Goal: Find specific page/section: Locate a particular part of the current website

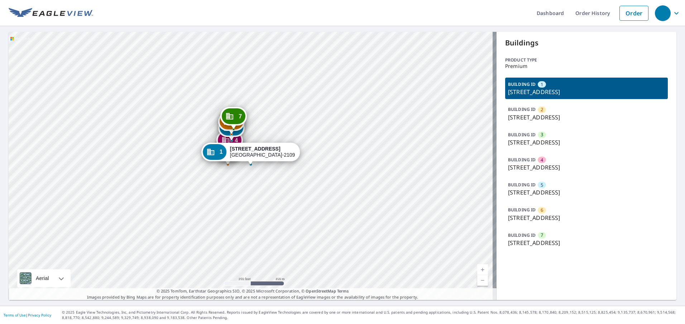
click at [265, 98] on div "2 [STREET_ADDRESS] 3 [STREET_ADDRESS] 4 [STREET_ADDRESS] [GEOGRAPHIC_DATA][STRE…" at bounding box center [253, 166] width 488 height 269
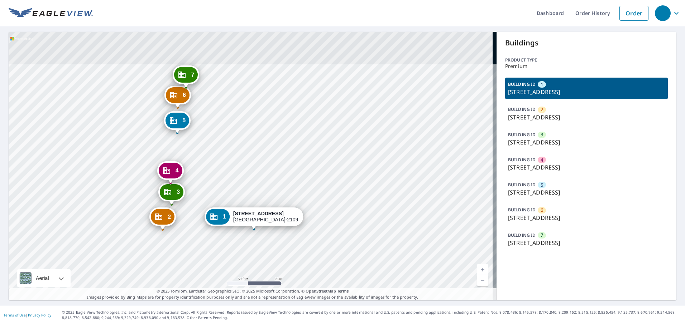
drag, startPoint x: 261, startPoint y: 174, endPoint x: 283, endPoint y: 266, distance: 94.4
click at [283, 266] on div "2 [STREET_ADDRESS] 3 [STREET_ADDRESS] 4 [STREET_ADDRESS] [GEOGRAPHIC_DATA][STRE…" at bounding box center [253, 166] width 488 height 269
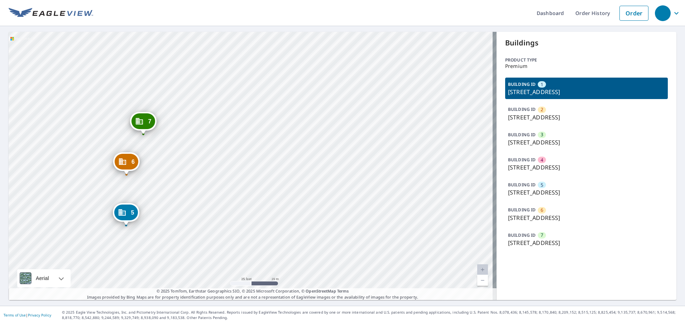
drag, startPoint x: 244, startPoint y: 152, endPoint x: 252, endPoint y: 201, distance: 49.3
click at [252, 201] on div "2 [STREET_ADDRESS] 3 [STREET_ADDRESS] 4 [STREET_ADDRESS] [GEOGRAPHIC_DATA][STRE…" at bounding box center [253, 166] width 488 height 269
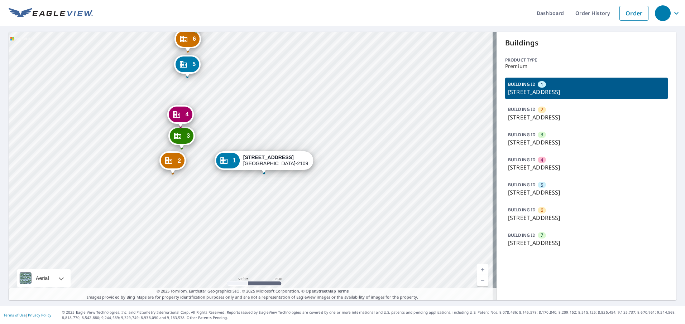
drag, startPoint x: 231, startPoint y: 153, endPoint x: 241, endPoint y: 133, distance: 22.4
click at [241, 133] on div "2 [STREET_ADDRESS] 3 [STREET_ADDRESS] 4 [STREET_ADDRESS] [GEOGRAPHIC_DATA][STRE…" at bounding box center [253, 166] width 488 height 269
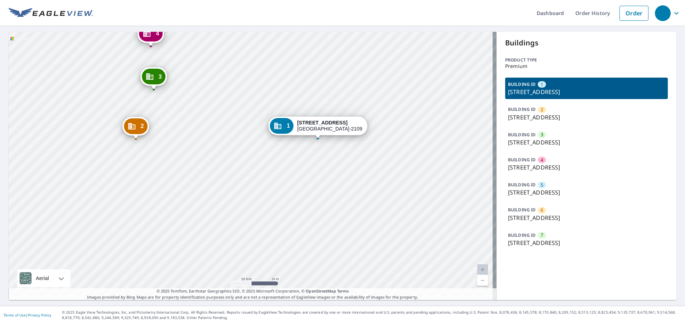
drag, startPoint x: 271, startPoint y: 109, endPoint x: 255, endPoint y: 191, distance: 83.0
click at [255, 191] on div "2 [STREET_ADDRESS] 3 [STREET_ADDRESS] 4 [STREET_ADDRESS] [GEOGRAPHIC_DATA][STRE…" at bounding box center [253, 166] width 488 height 269
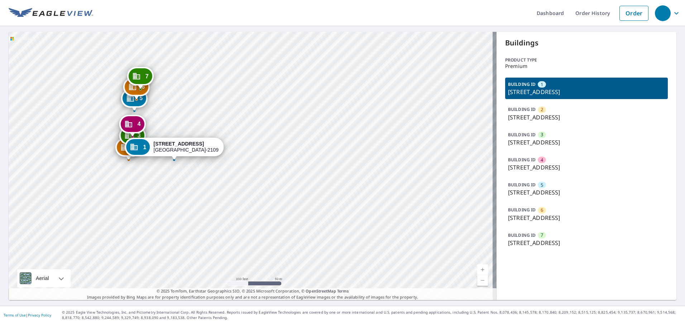
click at [169, 181] on div "2 [STREET_ADDRESS] 3 [STREET_ADDRESS] 4 [STREET_ADDRESS] [GEOGRAPHIC_DATA][STRE…" at bounding box center [253, 166] width 488 height 269
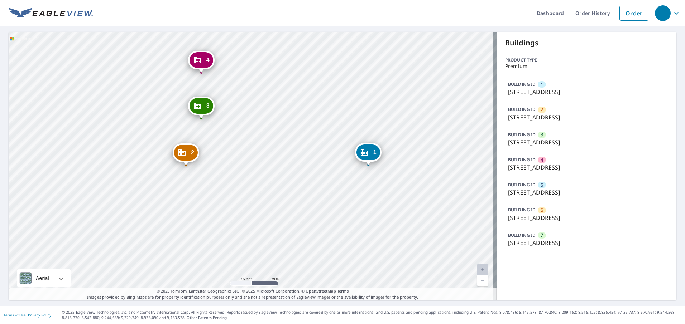
drag, startPoint x: 237, startPoint y: 153, endPoint x: 238, endPoint y: 182, distance: 29.0
click at [238, 182] on div "2 [STREET_ADDRESS] 3 [STREET_ADDRESS] 4 [STREET_ADDRESS] [GEOGRAPHIC_DATA][STRE…" at bounding box center [253, 166] width 488 height 269
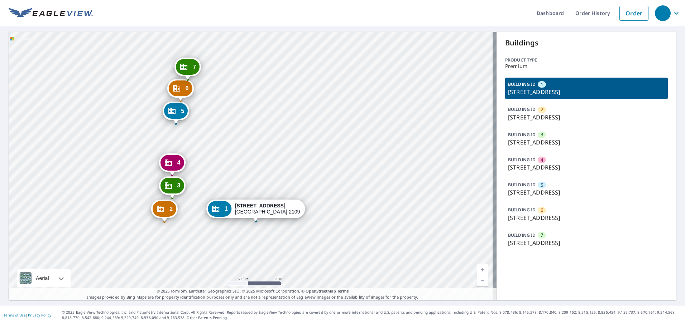
drag, startPoint x: 181, startPoint y: 131, endPoint x: 333, endPoint y: 170, distance: 157.6
click at [333, 170] on div "2 [STREET_ADDRESS] 3 [STREET_ADDRESS] 4 [STREET_ADDRESS] [GEOGRAPHIC_DATA][STRE…" at bounding box center [253, 166] width 488 height 269
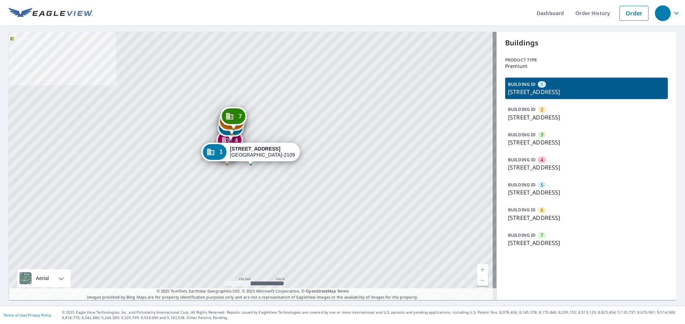
click at [226, 170] on div "2 [STREET_ADDRESS] 3 [STREET_ADDRESS] 4 [STREET_ADDRESS] [GEOGRAPHIC_DATA][STRE…" at bounding box center [253, 166] width 488 height 269
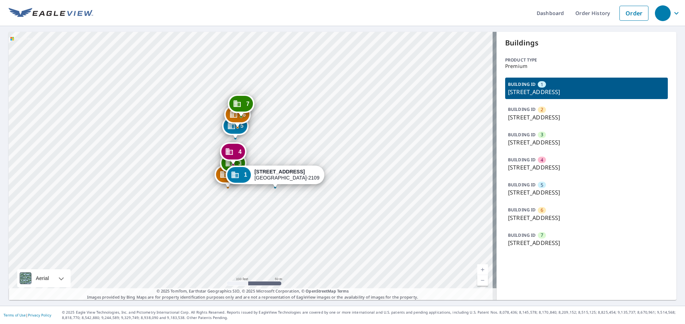
drag, startPoint x: 285, startPoint y: 158, endPoint x: 285, endPoint y: 166, distance: 7.5
click at [285, 166] on div "1 17130 N Cleveland Ave North Fort Myers, FL 33903-2109" at bounding box center [275, 175] width 99 height 19
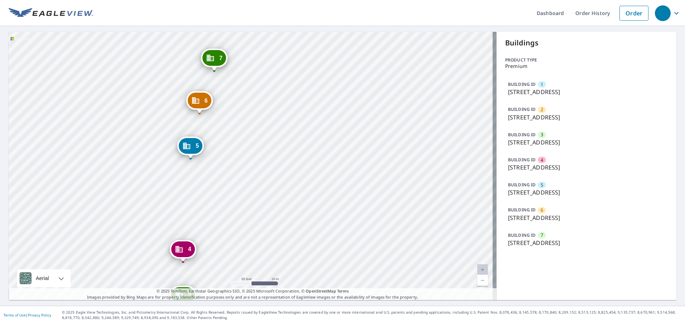
drag, startPoint x: 223, startPoint y: 142, endPoint x: 366, endPoint y: 218, distance: 162.2
click at [366, 218] on div "2 [STREET_ADDRESS] 3 [STREET_ADDRESS] 4 [STREET_ADDRESS] [GEOGRAPHIC_DATA][STRE…" at bounding box center [253, 166] width 488 height 269
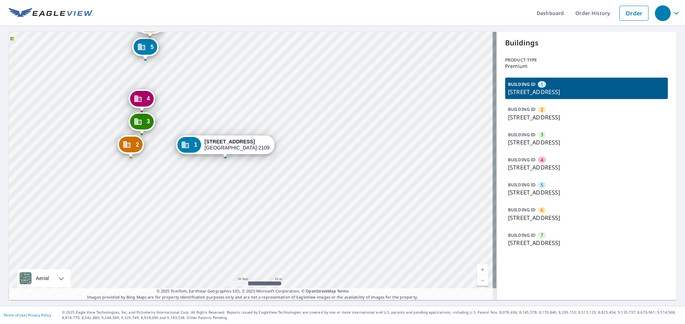
drag, startPoint x: 194, startPoint y: 168, endPoint x: 241, endPoint y: 170, distance: 47.0
click at [241, 170] on div "2 [STREET_ADDRESS] 3 [STREET_ADDRESS] 4 [STREET_ADDRESS] [GEOGRAPHIC_DATA][STRE…" at bounding box center [253, 166] width 488 height 269
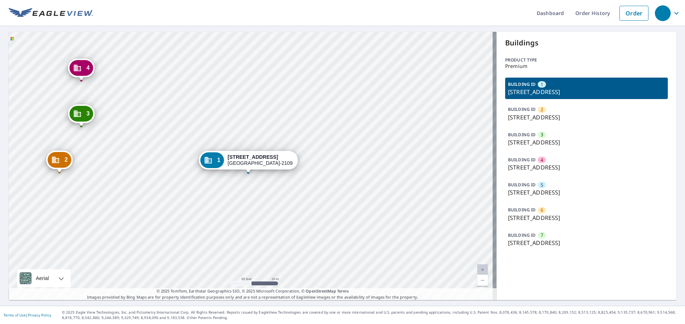
drag, startPoint x: 251, startPoint y: 170, endPoint x: 256, endPoint y: 208, distance: 38.6
click at [256, 208] on div "2 [STREET_ADDRESS] 3 [STREET_ADDRESS] 4 [STREET_ADDRESS] [GEOGRAPHIC_DATA][STRE…" at bounding box center [253, 166] width 488 height 269
